Goal: Task Accomplishment & Management: Manage account settings

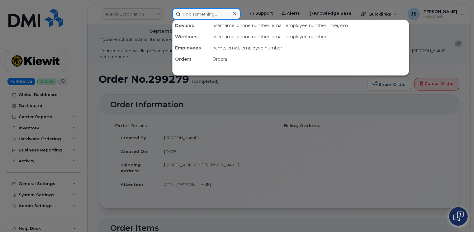
paste input "7373977441"
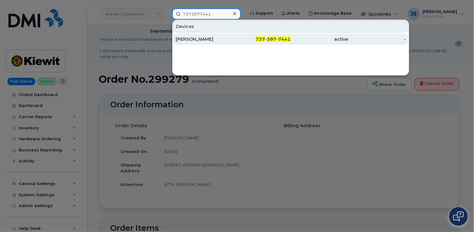
type input "7373977441"
click at [205, 39] on div "William Coleman" at bounding box center [205, 39] width 58 height 6
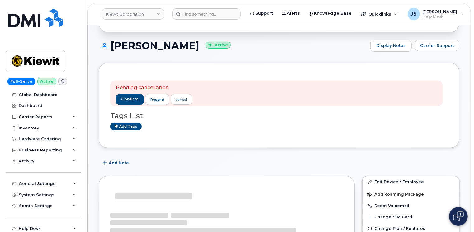
scroll to position [93, 0]
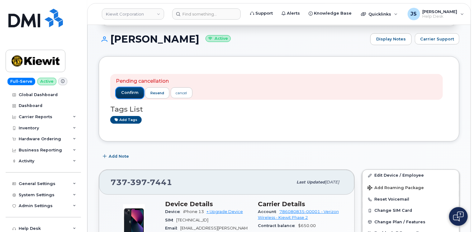
click at [122, 90] on span "confirm" at bounding box center [129, 93] width 17 height 6
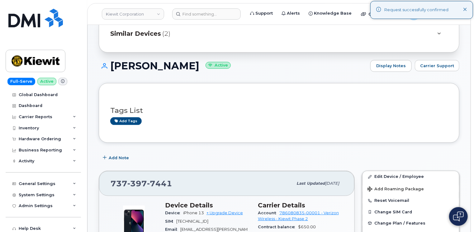
scroll to position [0, 0]
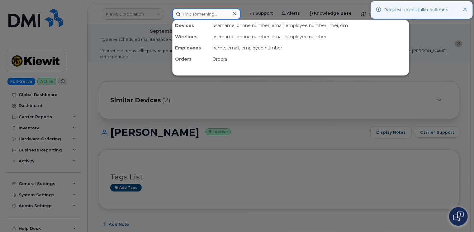
paste input "7373977441"
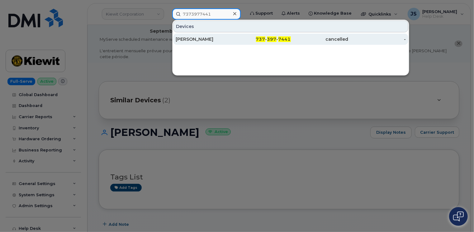
type input "7373977441"
click at [188, 40] on div "William Coleman" at bounding box center [205, 39] width 58 height 6
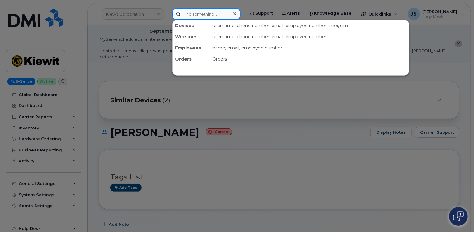
paste input "4029534457"
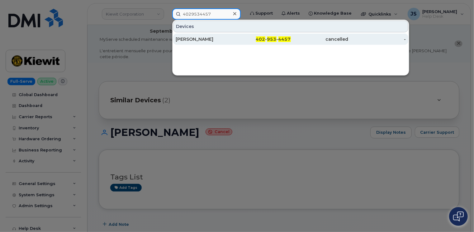
type input "4029534457"
click at [191, 36] on div "Azaria Jackson" at bounding box center [205, 39] width 58 height 6
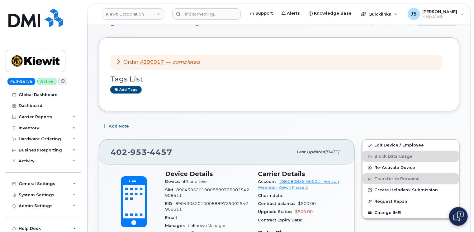
scroll to position [62, 0]
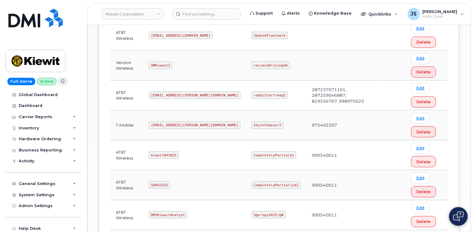
scroll to position [249, 0]
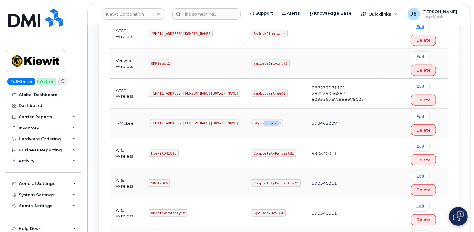
drag, startPoint x: 253, startPoint y: 121, endPoint x: 238, endPoint y: 122, distance: 14.3
click at [252, 122] on code "Skyinthepie!2" at bounding box center [268, 123] width 32 height 7
drag, startPoint x: 238, startPoint y: 122, endPoint x: 245, endPoint y: 124, distance: 7.1
click at [252, 124] on code "Skyinthepie!2" at bounding box center [268, 123] width 32 height 7
click at [255, 121] on code "Skyinthepie!2" at bounding box center [268, 123] width 32 height 7
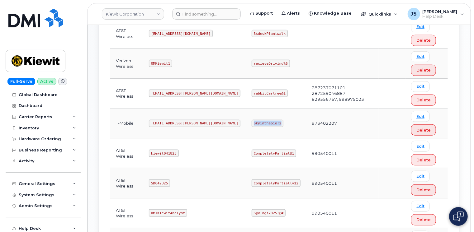
drag, startPoint x: 253, startPoint y: 121, endPoint x: 229, endPoint y: 121, distance: 24.3
click at [252, 121] on code "Skyinthepie!2" at bounding box center [268, 123] width 32 height 7
copy code "Skyinthepie!2"
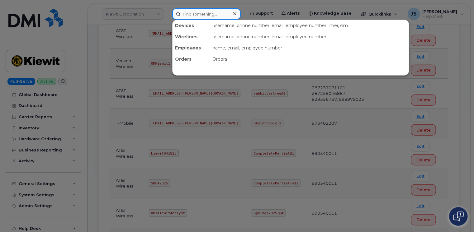
paste input "299234"
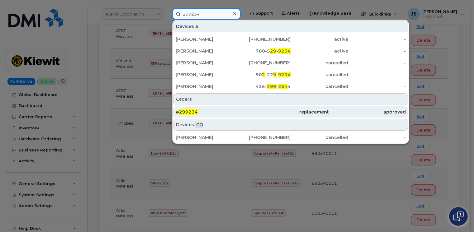
type input "299234"
click at [202, 109] on div "# 299234" at bounding box center [214, 112] width 77 height 6
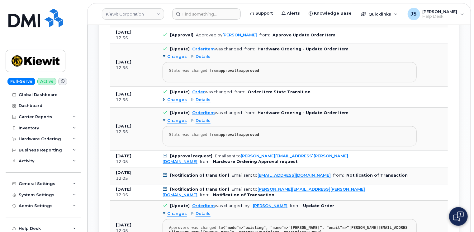
scroll to position [655, 0]
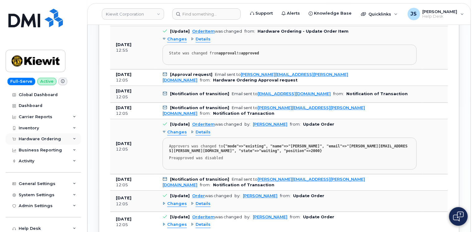
click at [67, 138] on div "Hardware Ordering" at bounding box center [43, 139] width 75 height 11
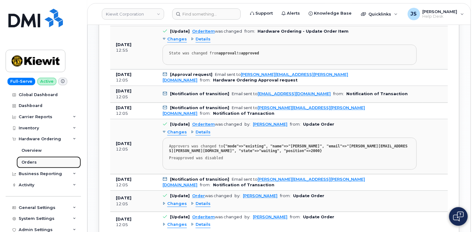
click at [29, 162] on div "Orders" at bounding box center [28, 163] width 15 height 6
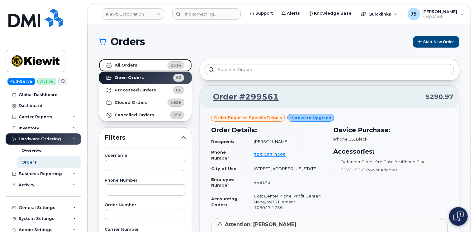
click at [126, 60] on link "All Orders 2314" at bounding box center [145, 65] width 93 height 12
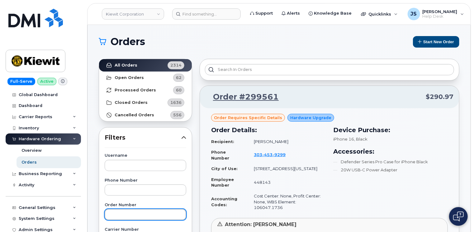
paste input "299234"
type input "299234"
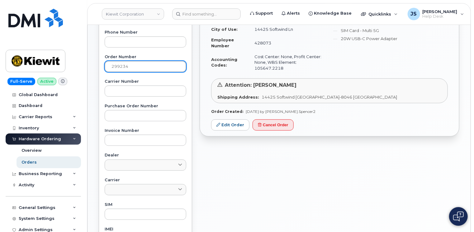
scroll to position [156, 0]
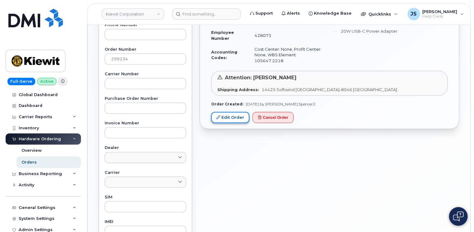
click at [228, 112] on link "Edit Order" at bounding box center [230, 118] width 38 height 12
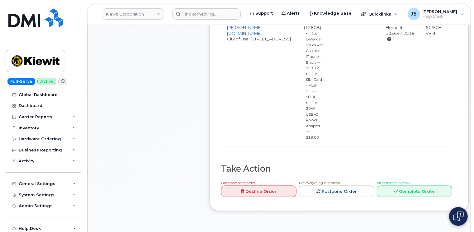
scroll to position [343, 0]
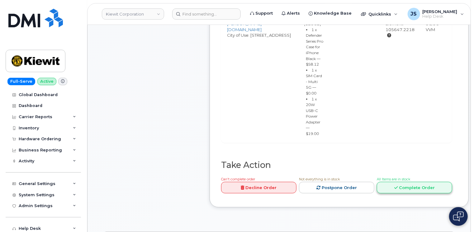
click at [412, 182] on link "Complete Order" at bounding box center [414, 188] width 75 height 12
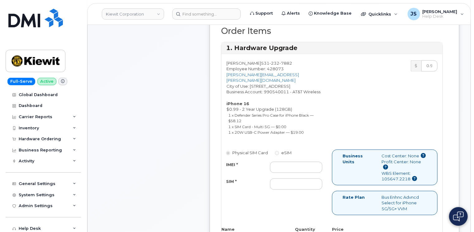
scroll to position [280, 0]
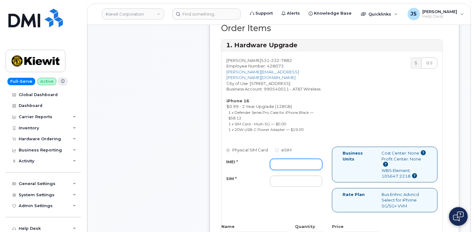
paste input "359696883016786"
type input "359696883016786"
paste input "89049032007408885100213971483021"
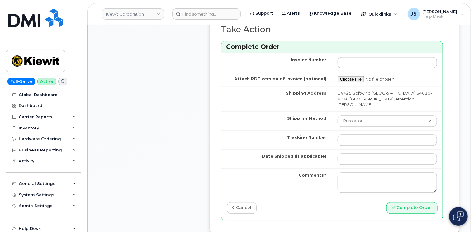
scroll to position [654, 0]
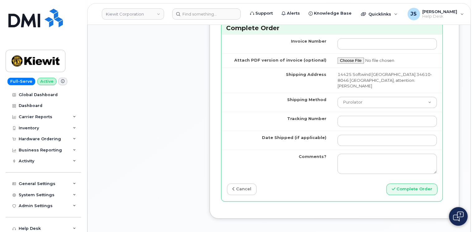
type input "89049032007408885100213971483021"
click at [372, 97] on select "Purolator UPS FedEx Canada Post Courier Other Drop Off Pick Up" at bounding box center [387, 102] width 99 height 11
select select "FedEx"
click at [338, 97] on select "Purolator UPS FedEx Canada Post Courier Other Drop Off Pick Up" at bounding box center [387, 102] width 99 height 11
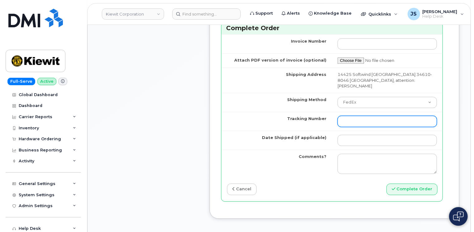
paste input "883949072849"
type input "883949072849"
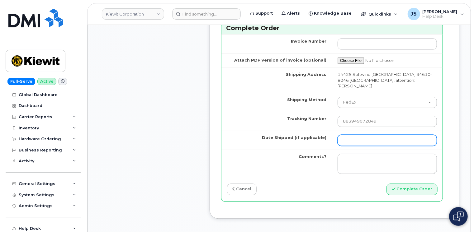
click at [357, 135] on input "Date Shipped (if applicable)" at bounding box center [387, 140] width 99 height 11
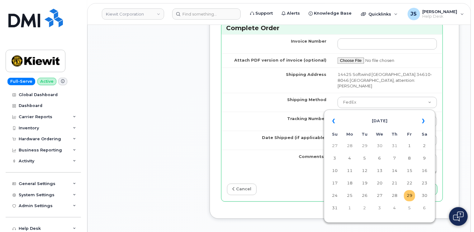
click at [412, 199] on td "29" at bounding box center [409, 195] width 11 height 11
type input "[DATE]"
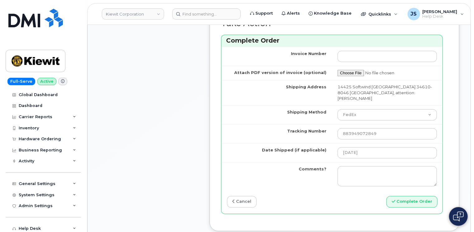
scroll to position [654, 0]
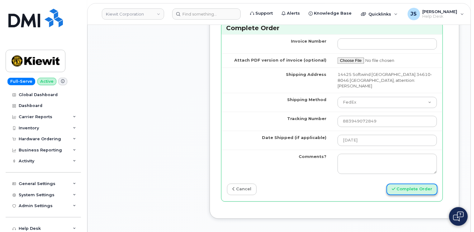
click at [409, 184] on button "Complete Order" at bounding box center [411, 190] width 51 height 12
